Goal: Entertainment & Leisure: Consume media (video, audio)

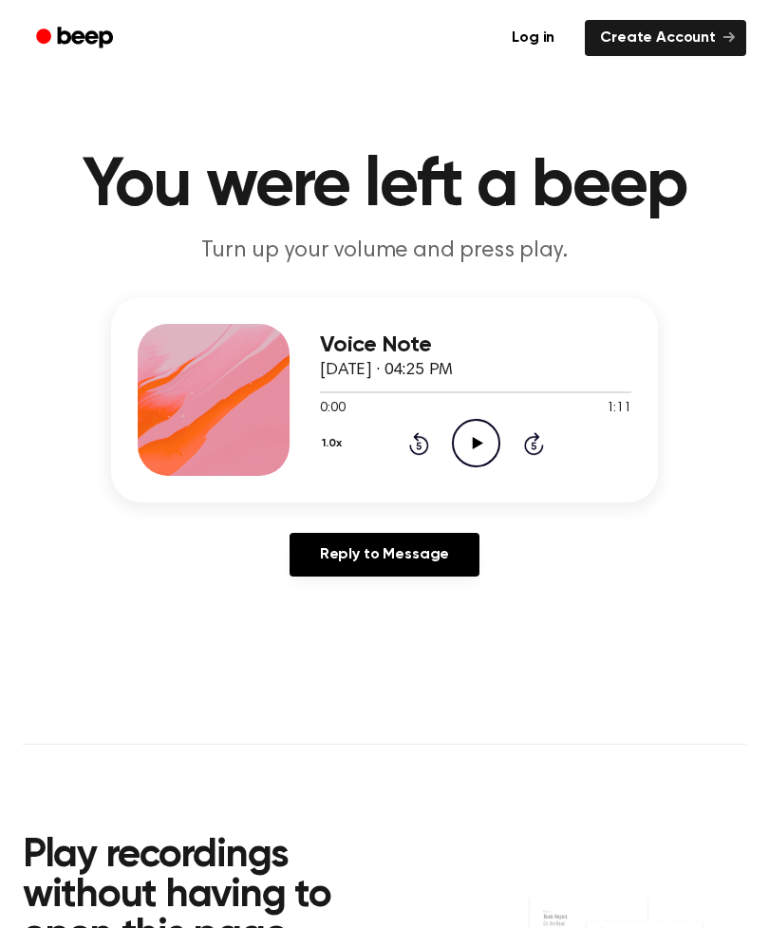
click at [477, 428] on icon "Play Audio" at bounding box center [476, 443] width 48 height 48
click at [478, 442] on icon at bounding box center [476, 443] width 9 height 12
click at [488, 445] on icon "Play Audio" at bounding box center [476, 443] width 48 height 48
click at [486, 438] on icon "Pause Audio" at bounding box center [476, 443] width 48 height 48
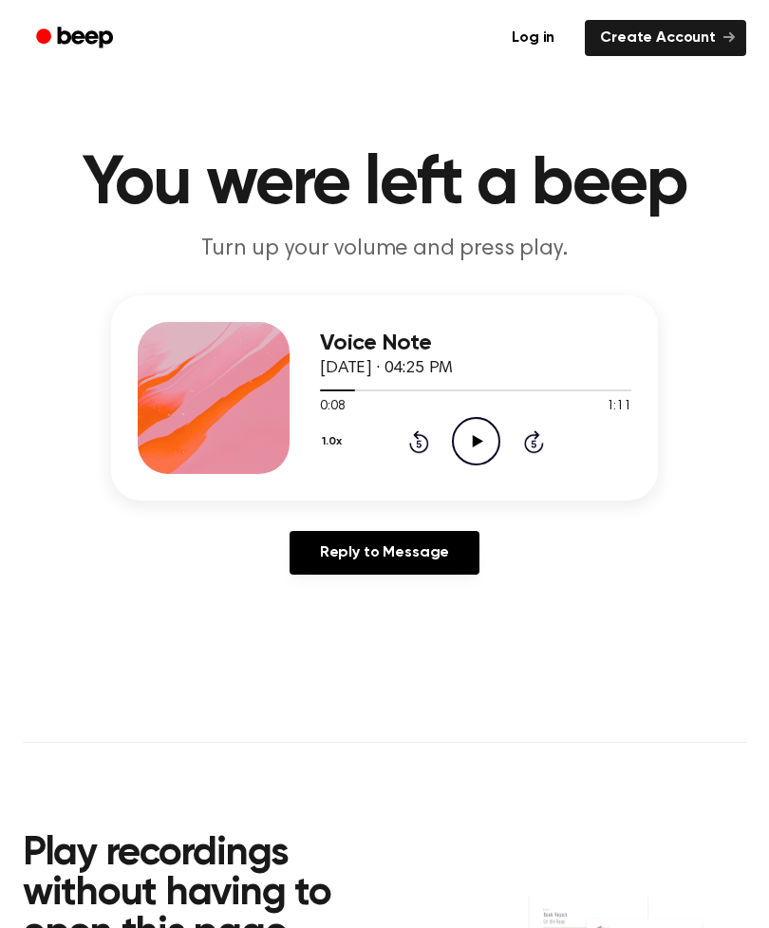
scroll to position [3, 0]
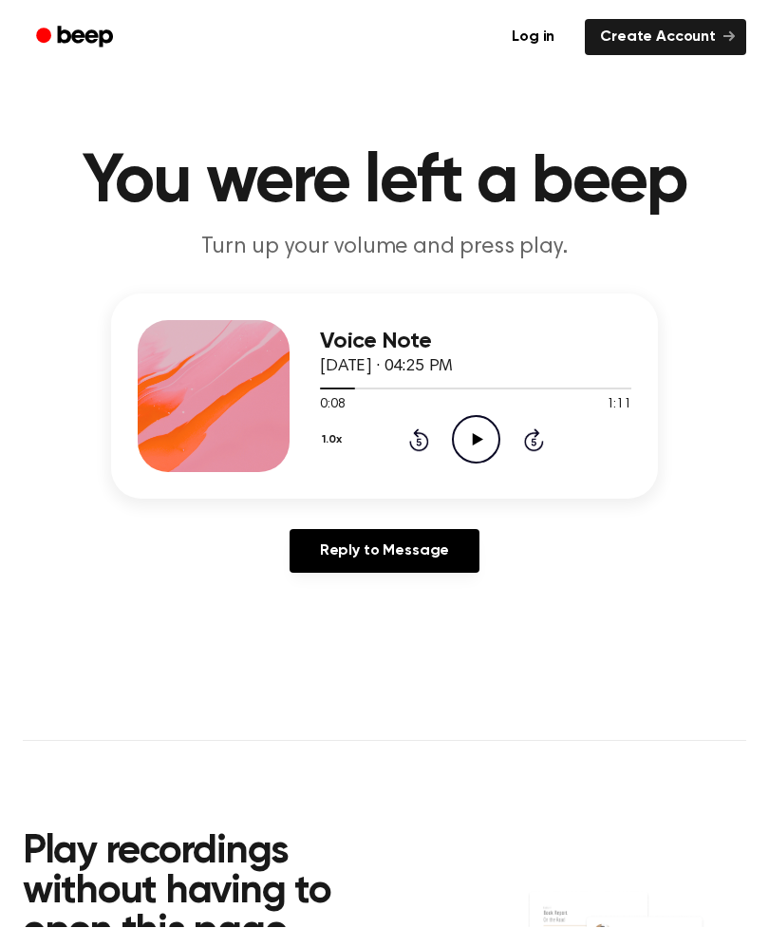
click at [454, 443] on icon "Play Audio" at bounding box center [476, 440] width 48 height 48
click at [473, 445] on icon at bounding box center [476, 439] width 9 height 12
click at [491, 456] on circle at bounding box center [476, 439] width 47 height 47
click at [483, 426] on icon "Pause Audio" at bounding box center [476, 439] width 48 height 48
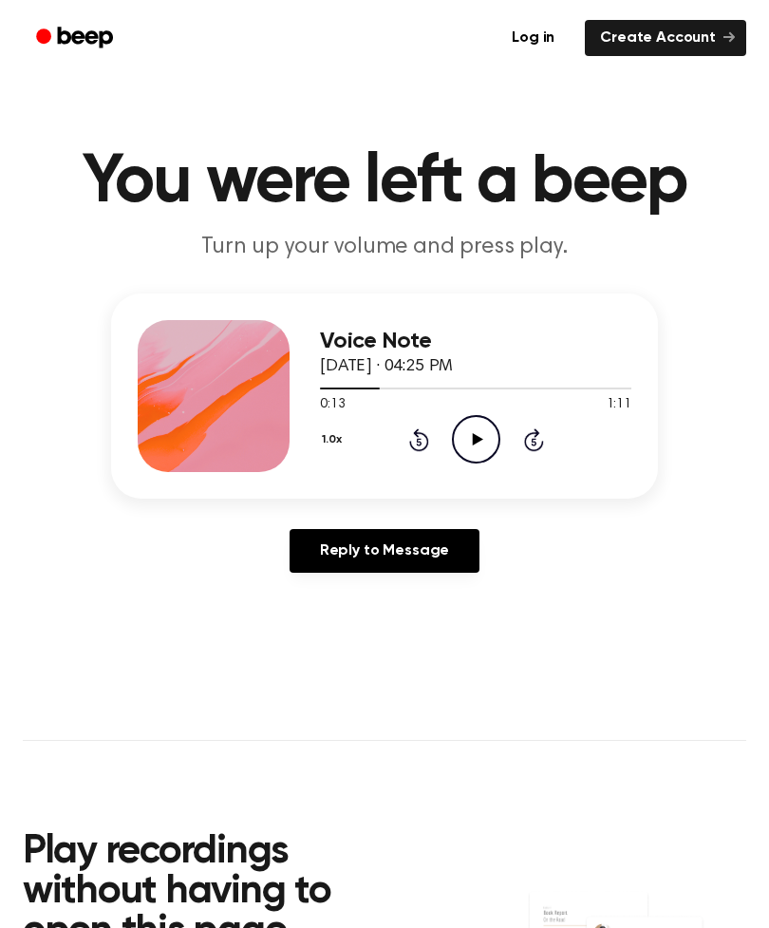
click at [458, 425] on circle at bounding box center [476, 439] width 47 height 47
click at [489, 448] on icon "Pause Audio" at bounding box center [476, 439] width 48 height 48
click at [479, 435] on icon "Play Audio" at bounding box center [476, 439] width 48 height 48
click at [477, 419] on icon "Pause Audio" at bounding box center [476, 439] width 48 height 48
click at [486, 423] on icon "Play Audio" at bounding box center [476, 439] width 48 height 48
